Goal: Information Seeking & Learning: Learn about a topic

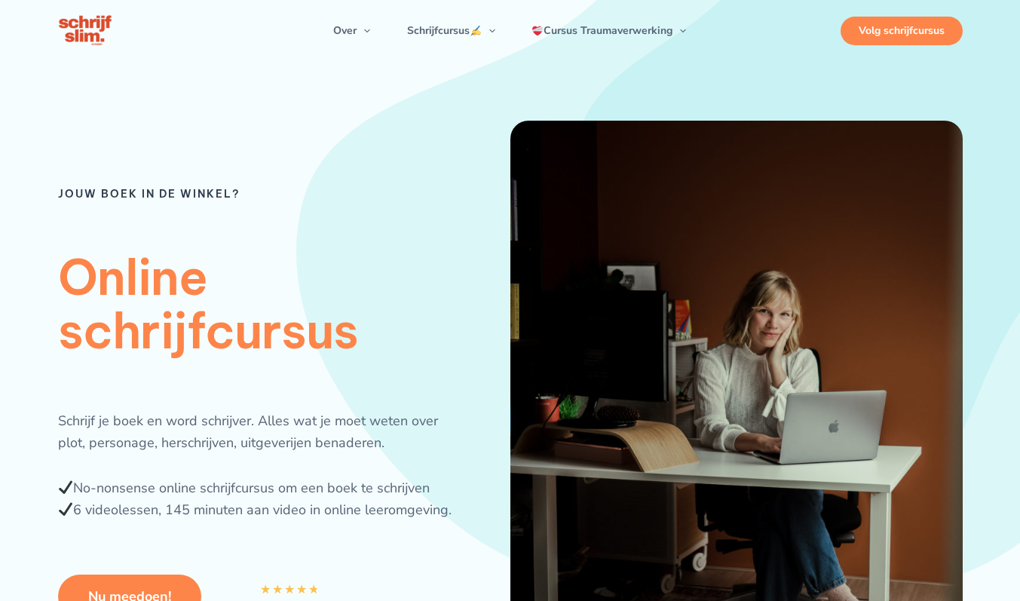
click at [904, 45] on div "Volg schrijfcursus" at bounding box center [902, 31] width 122 height 29
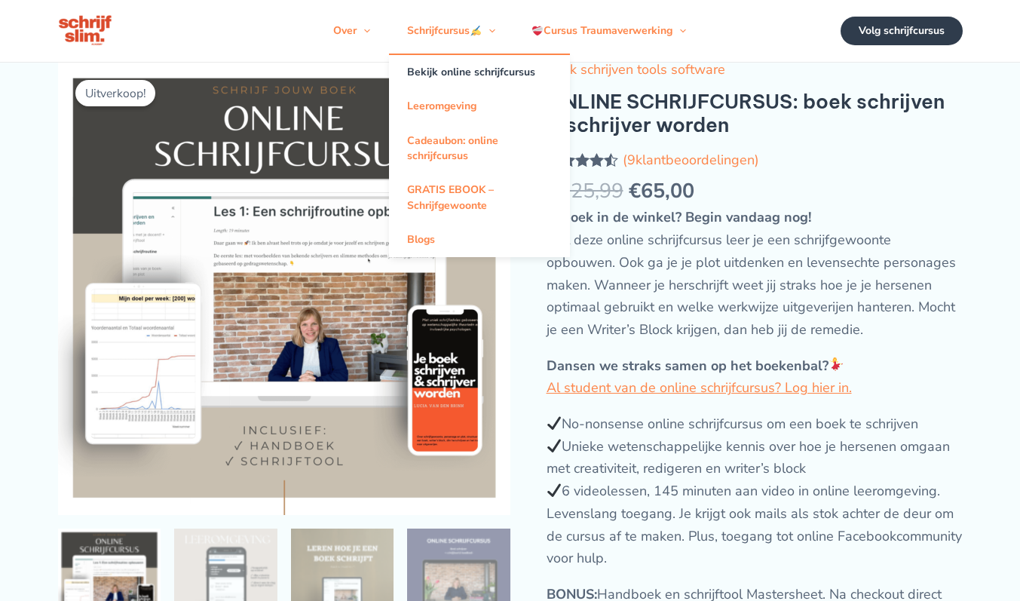
click at [454, 81] on link "Bekijk online schrijfcursus" at bounding box center [479, 72] width 181 height 34
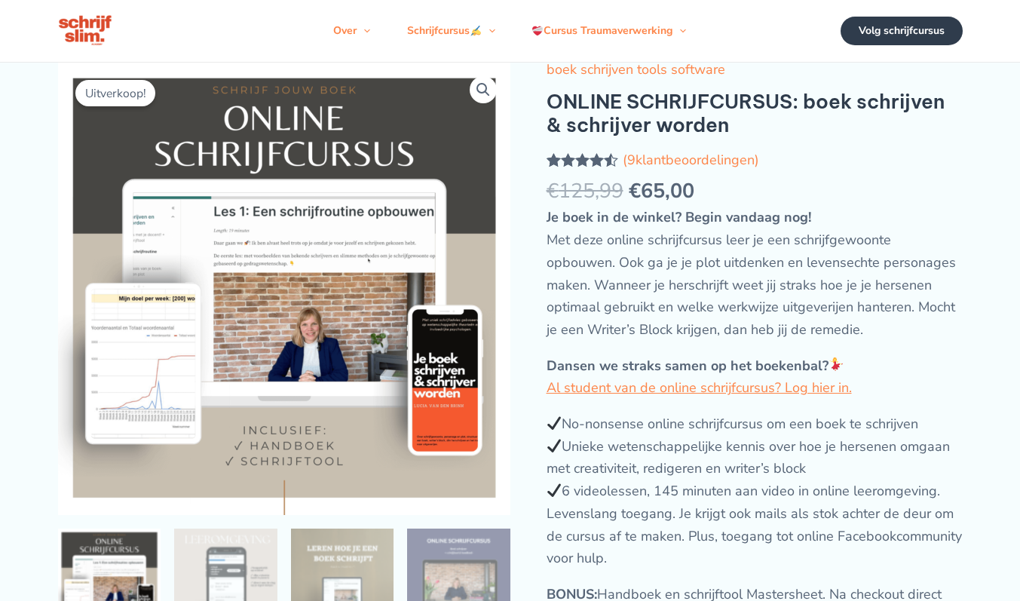
click at [81, 41] on img at bounding box center [86, 31] width 56 height 35
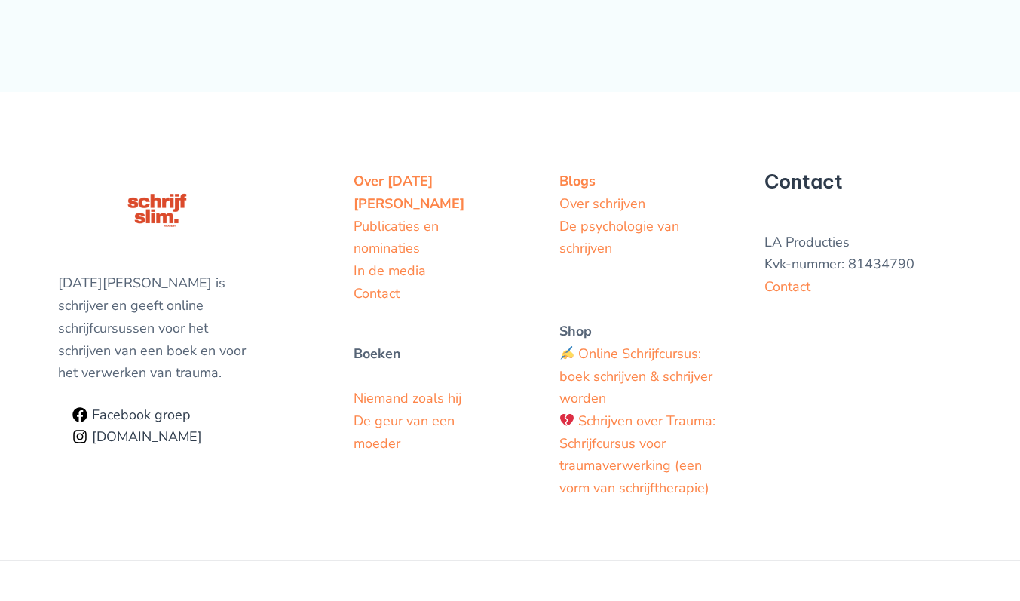
scroll to position [5910, 0]
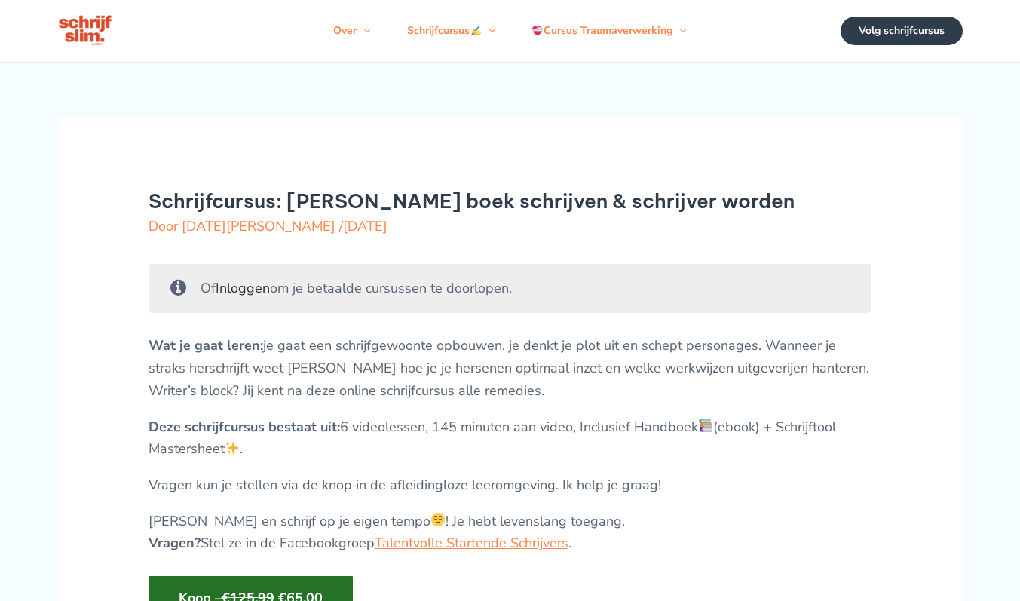
click at [241, 297] on link "Inloggen" at bounding box center [243, 288] width 54 height 18
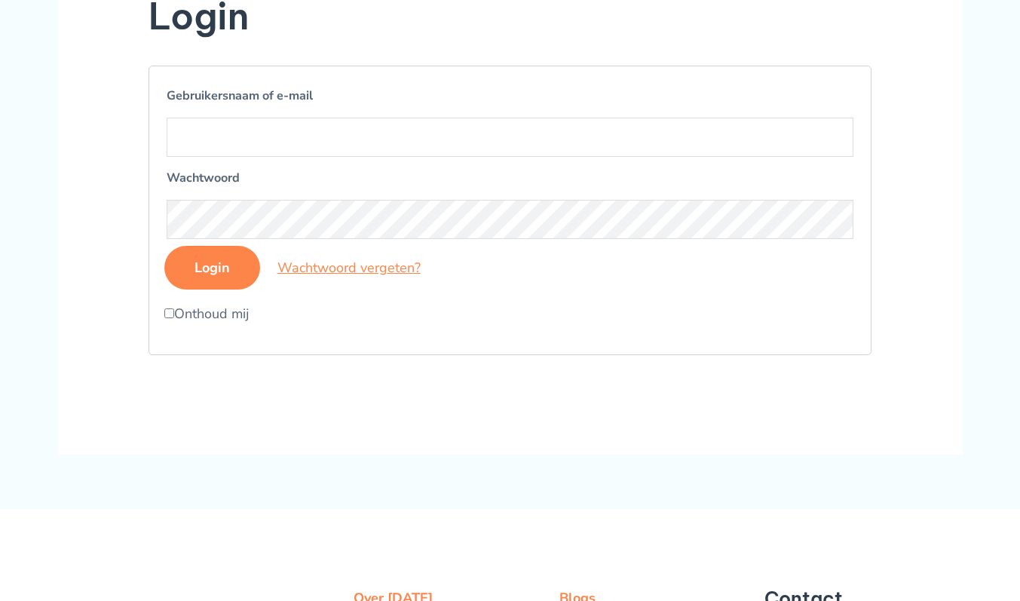
scroll to position [419, 0]
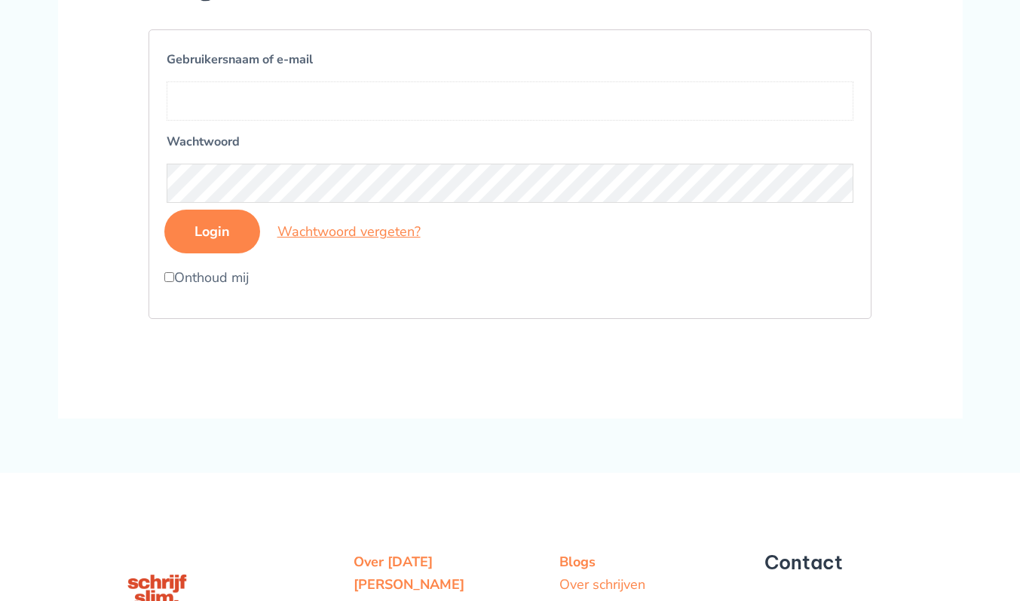
type input "[EMAIL_ADDRESS][DOMAIN_NAME]"
click at [226, 253] on input "Login" at bounding box center [212, 232] width 96 height 44
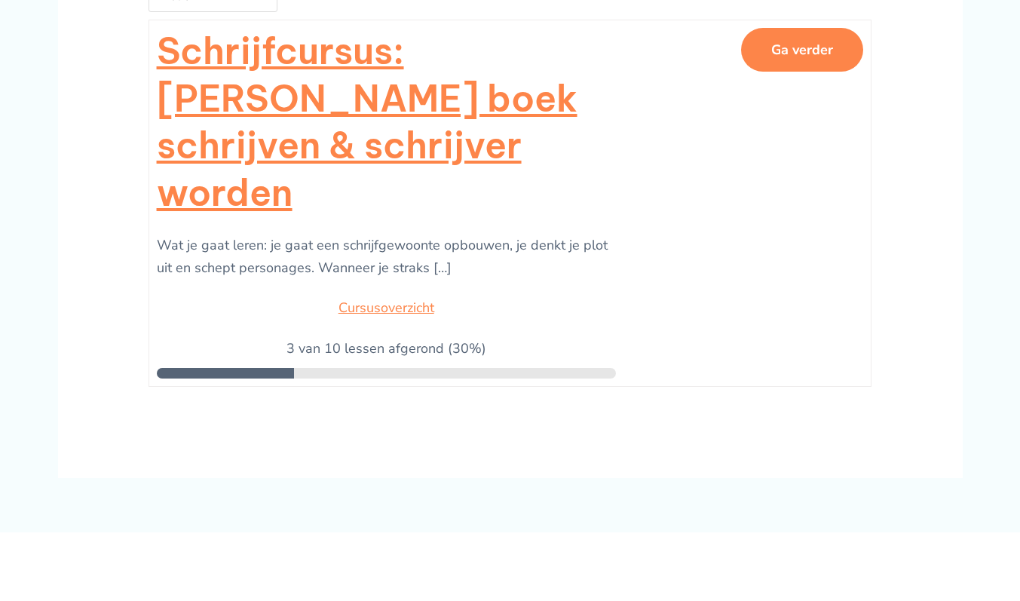
scroll to position [307, 0]
click at [401, 299] on link "Cursusoverzicht" at bounding box center [387, 308] width 96 height 18
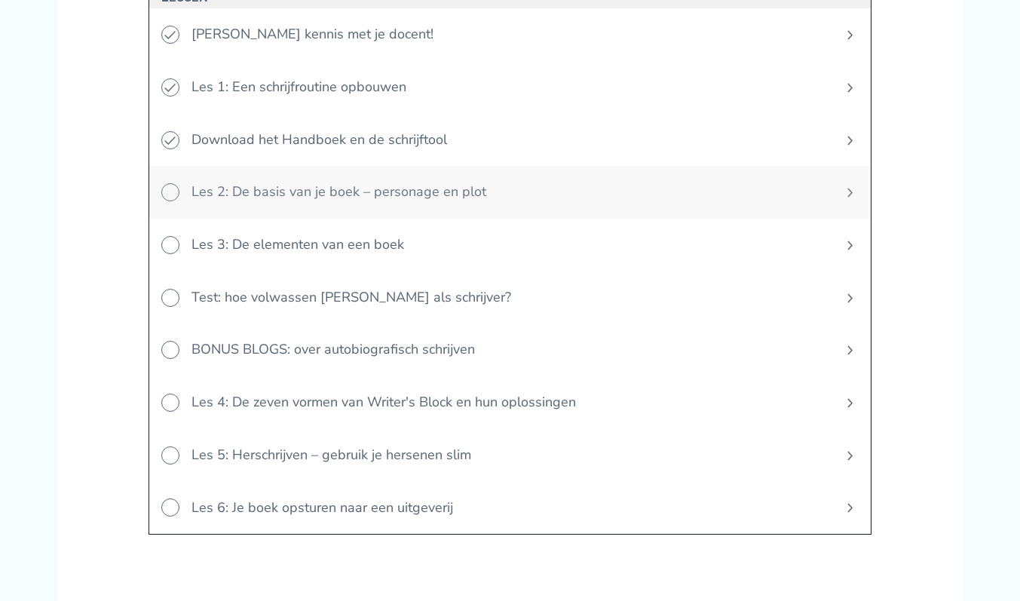
scroll to position [651, 0]
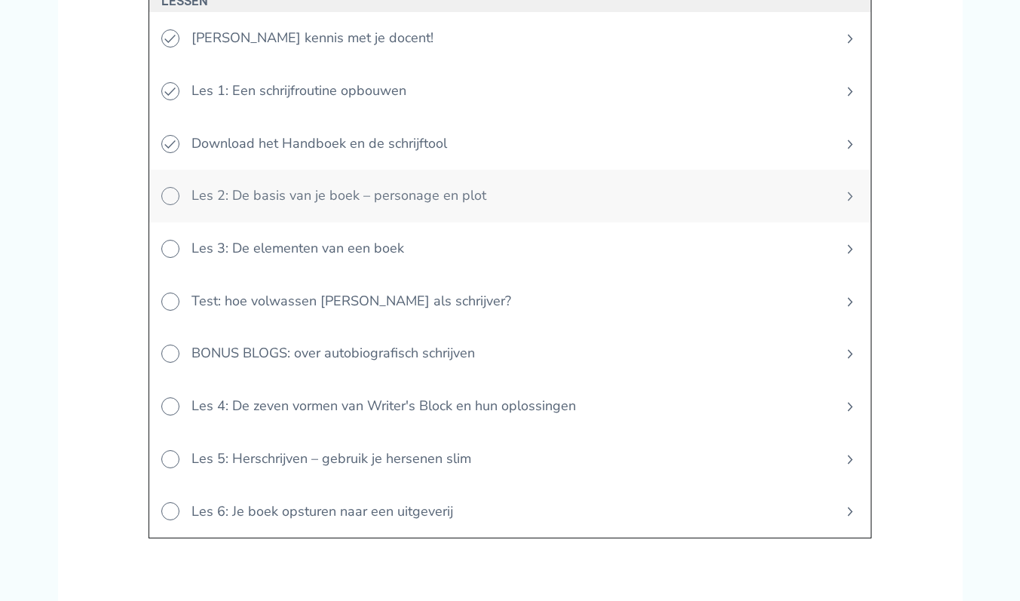
click at [307, 191] on span "Les 2: De basis van je boek – personage en plot" at bounding box center [505, 196] width 650 height 53
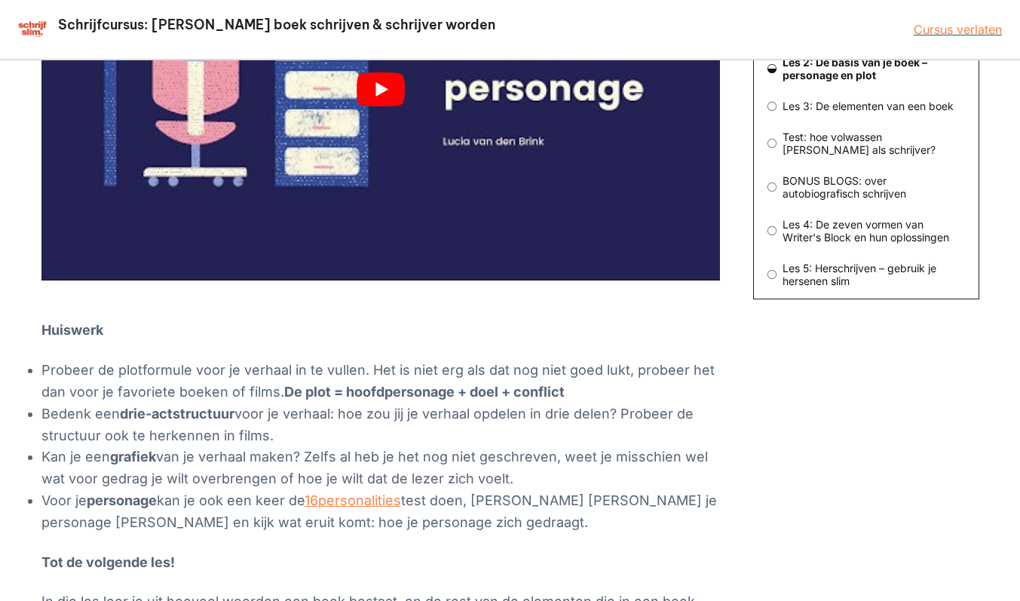
scroll to position [408, 0]
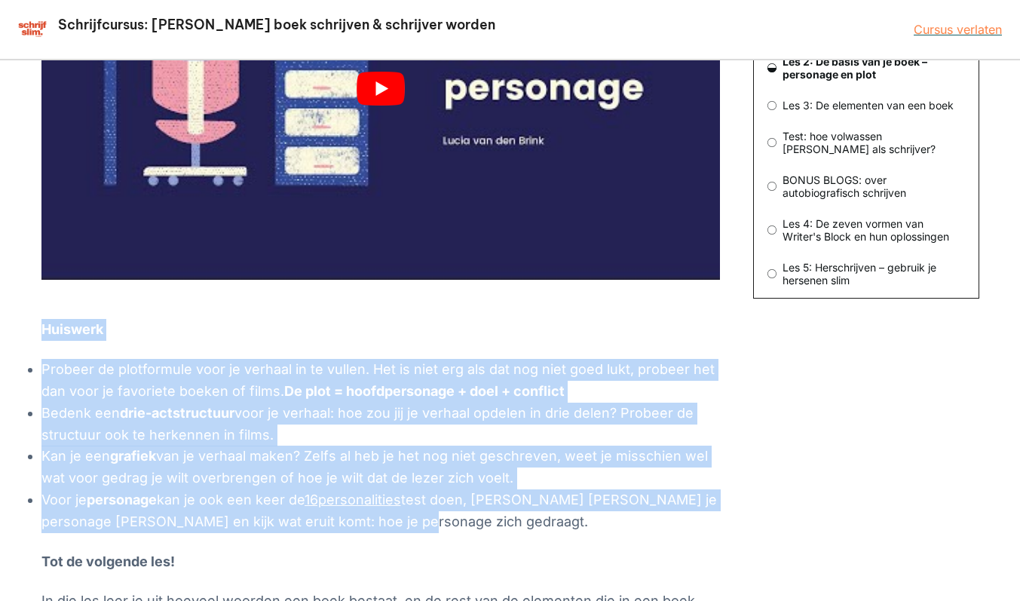
drag, startPoint x: 41, startPoint y: 331, endPoint x: 407, endPoint y: 526, distance: 414.0
click at [407, 526] on div "Deze les gaat over de belangrijkste stukken techniek: plot en personage. Vragen…" at bounding box center [380, 226] width 679 height 816
copy div "Huiswerk Probeer de plotformule voor je verhaal in te vullen. Het is niet erg a…"
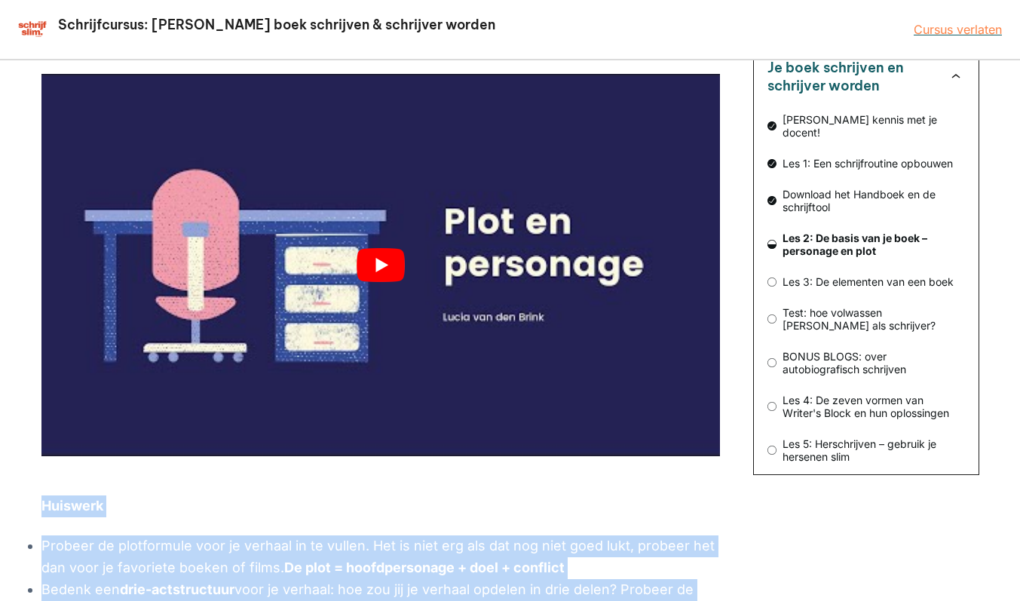
scroll to position [219, 0]
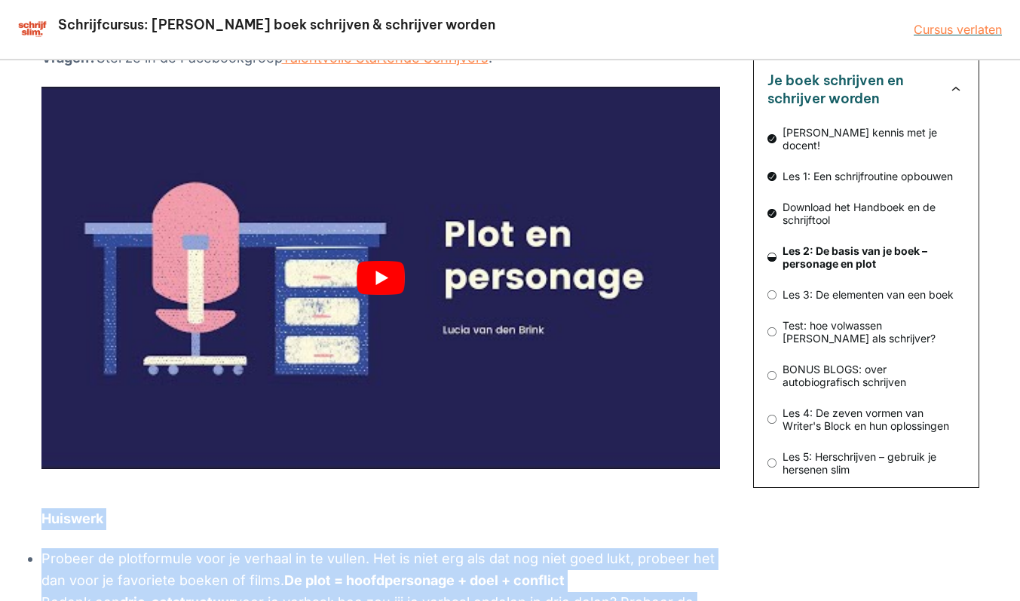
click at [385, 276] on button "play Youtube video" at bounding box center [380, 278] width 679 height 382
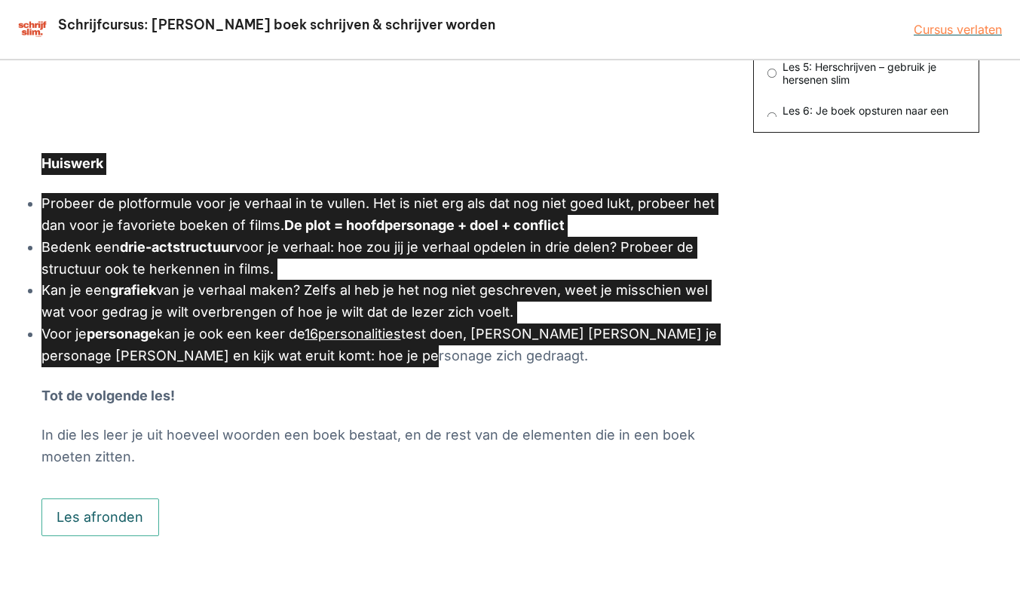
scroll to position [589, 0]
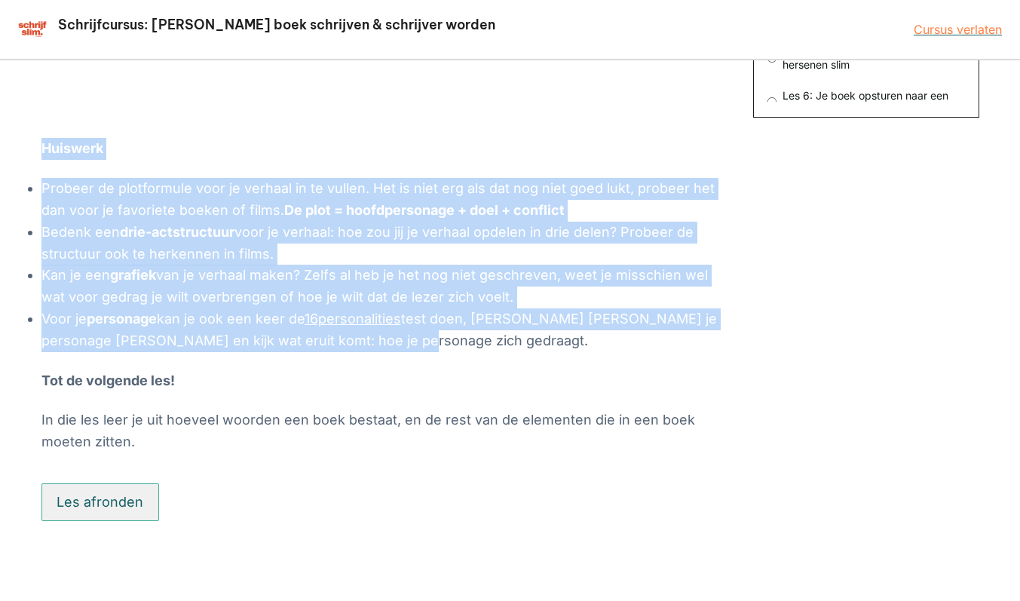
click at [130, 505] on button "Les afronden" at bounding box center [100, 502] width 118 height 38
